Goal: Task Accomplishment & Management: Use online tool/utility

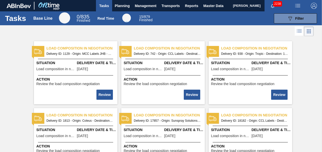
click at [301, 31] on icon at bounding box center [299, 31] width 6 height 6
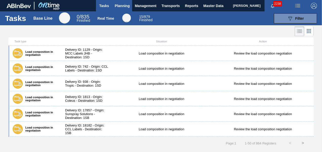
click at [123, 6] on span "Planning" at bounding box center [122, 6] width 15 height 6
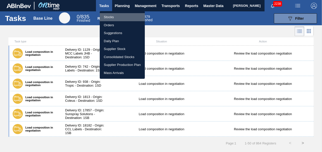
click at [111, 16] on li "Stocks" at bounding box center [122, 17] width 45 height 8
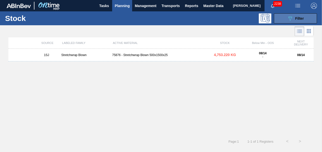
click at [293, 19] on icon "089F7B8B-B2A5-4AFE-B5C0-19BA573D28AC" at bounding box center [290, 18] width 6 height 6
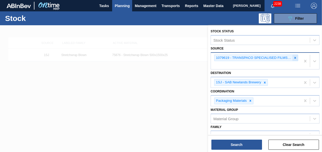
click at [294, 58] on icon at bounding box center [295, 58] width 4 height 4
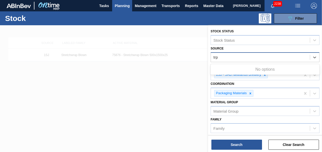
type input "tr"
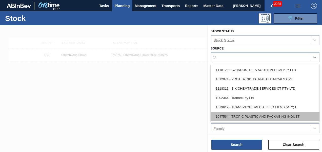
click at [245, 113] on div "1047564 - TROPIC PLASTIC AND PACKAGING INDUST" at bounding box center [265, 116] width 109 height 9
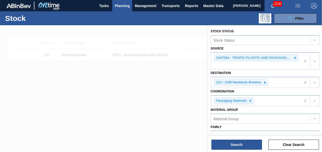
click at [224, 139] on div "Search Clear Search" at bounding box center [265, 142] width 114 height 14
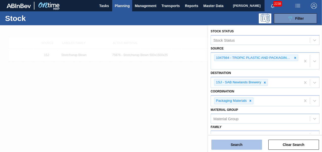
click at [224, 141] on button "Search" at bounding box center [236, 145] width 51 height 10
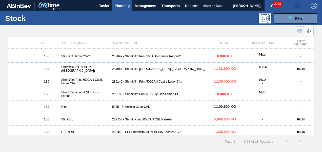
scroll to position [127, 0]
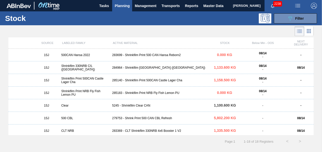
click at [156, 80] on div "285140 - Shrinkfilm Print 500CAN Castle Lager Cha" at bounding box center [161, 81] width 102 height 4
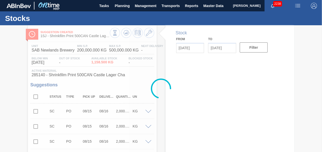
type input "[DATE]"
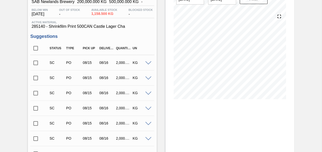
scroll to position [25, 0]
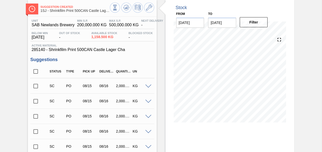
click at [36, 89] on input "checkbox" at bounding box center [35, 86] width 11 height 11
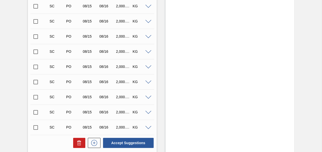
scroll to position [3827, 0]
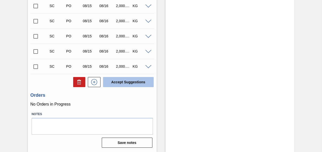
click at [114, 82] on button "Accept Suggestions" at bounding box center [128, 82] width 51 height 10
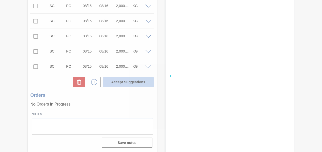
checkbox input "false"
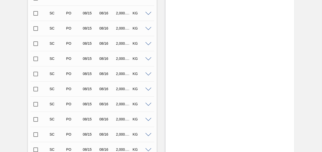
scroll to position [3820, 0]
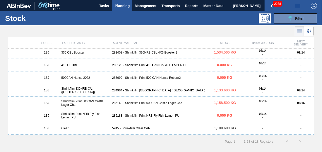
scroll to position [141, 0]
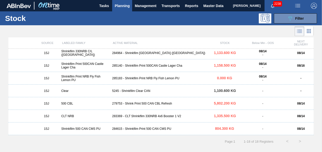
click at [125, 82] on div "1SJ Shrinkfilm Print NRB Fly Fish Lemon PU 285183 - Shrinkfilm Print NRB Fly Fi…" at bounding box center [160, 78] width 305 height 13
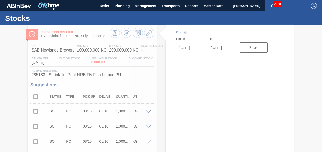
type input "[DATE]"
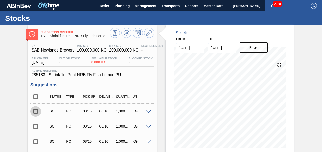
click at [37, 114] on input "checkbox" at bounding box center [35, 111] width 11 height 11
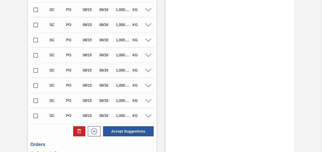
scroll to position [3068, 0]
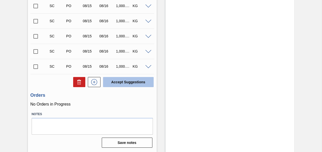
click at [134, 85] on button "Accept Suggestions" at bounding box center [128, 82] width 51 height 10
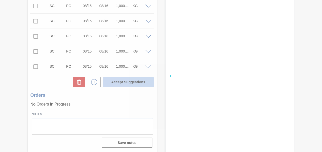
checkbox input "false"
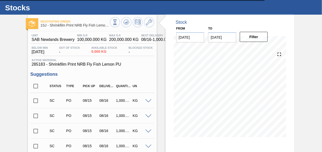
scroll to position [0, 0]
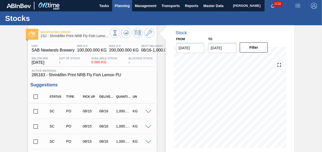
click at [127, 7] on span "Planning" at bounding box center [122, 6] width 15 height 6
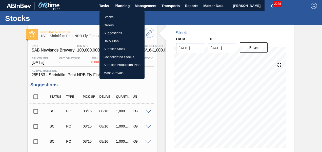
click at [110, 24] on li "Orders" at bounding box center [121, 25] width 45 height 8
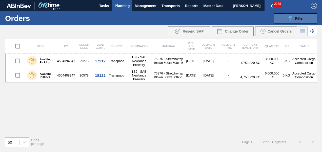
click at [293, 19] on icon "089F7B8B-B2A5-4AFE-B5C0-19BA573D28AC" at bounding box center [290, 18] width 6 height 6
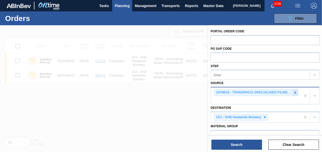
click at [295, 92] on icon at bounding box center [295, 93] width 4 height 4
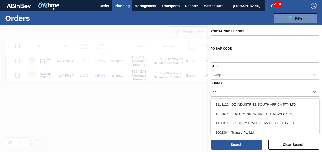
type input "tro"
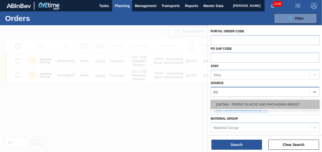
click at [279, 103] on div "1047564 - TROPIC PLASTIC AND PACKAGING INDUST" at bounding box center [265, 104] width 109 height 9
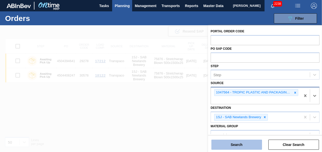
click at [244, 141] on button "Search" at bounding box center [236, 145] width 51 height 10
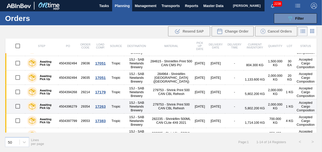
scroll to position [141, 0]
